Goal: Find specific page/section

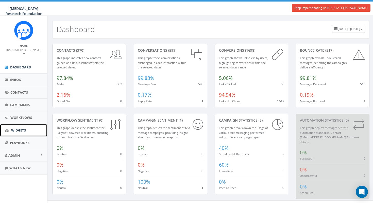
click at [22, 128] on span "Widgets" at bounding box center [18, 130] width 15 height 5
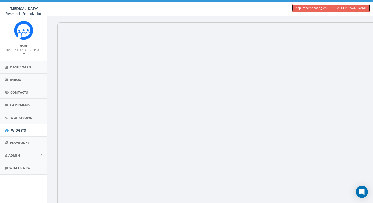
click at [332, 8] on link "Stop Impersonating As Virginia Snider" at bounding box center [331, 8] width 79 height 8
